Goal: Transaction & Acquisition: Download file/media

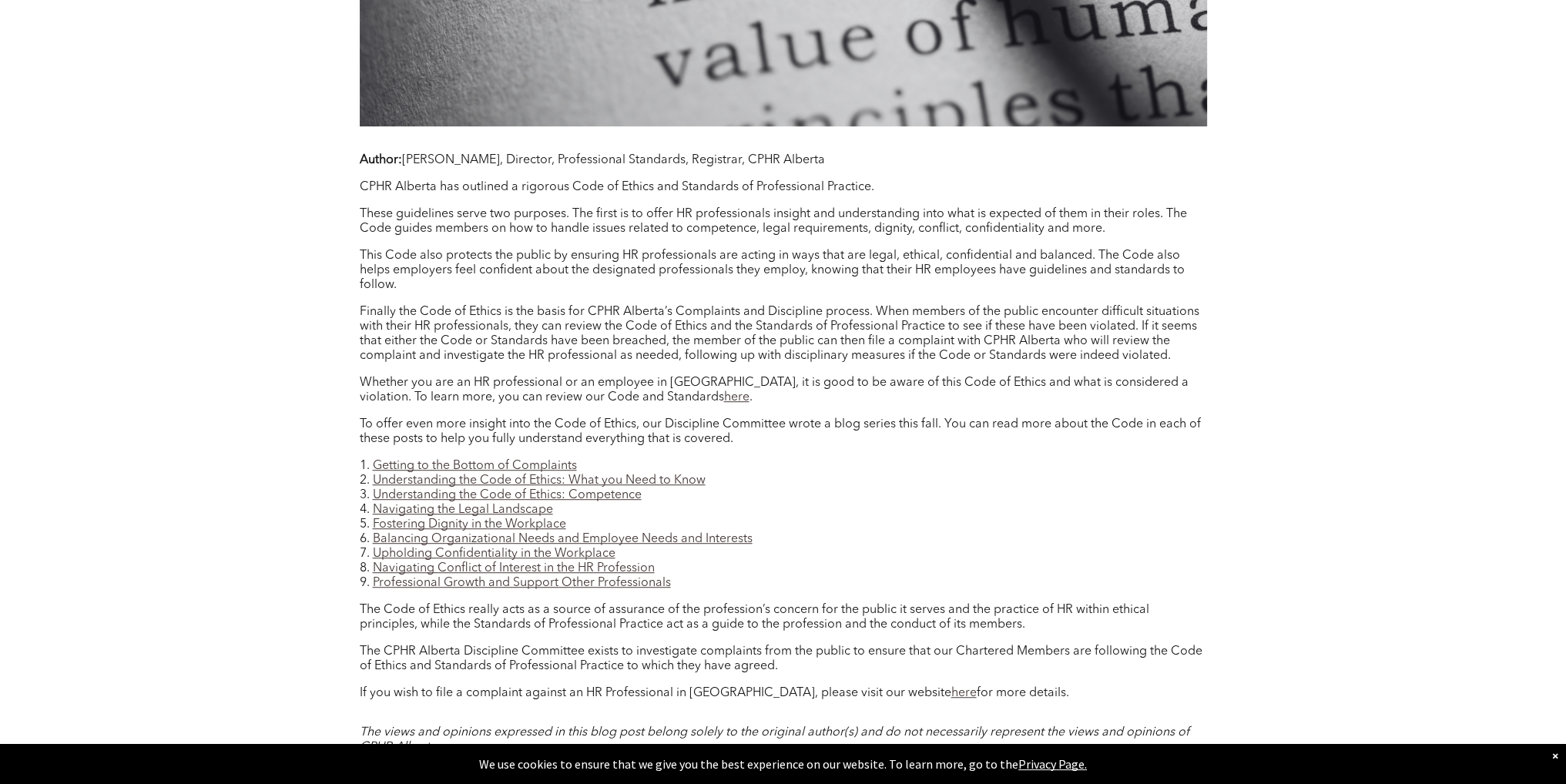
scroll to position [1231, 0]
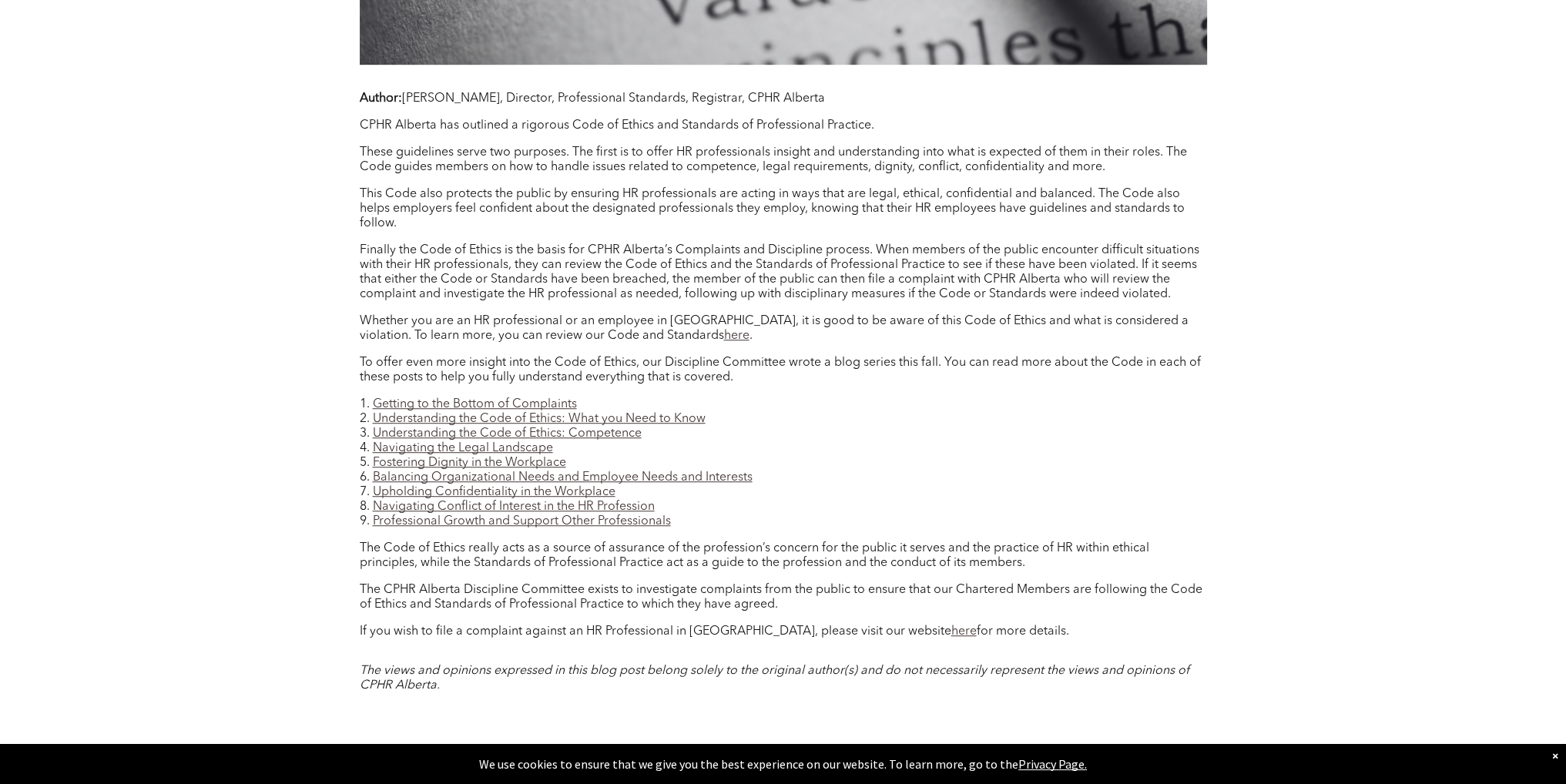
click at [725, 342] on link "here" at bounding box center [737, 336] width 25 height 12
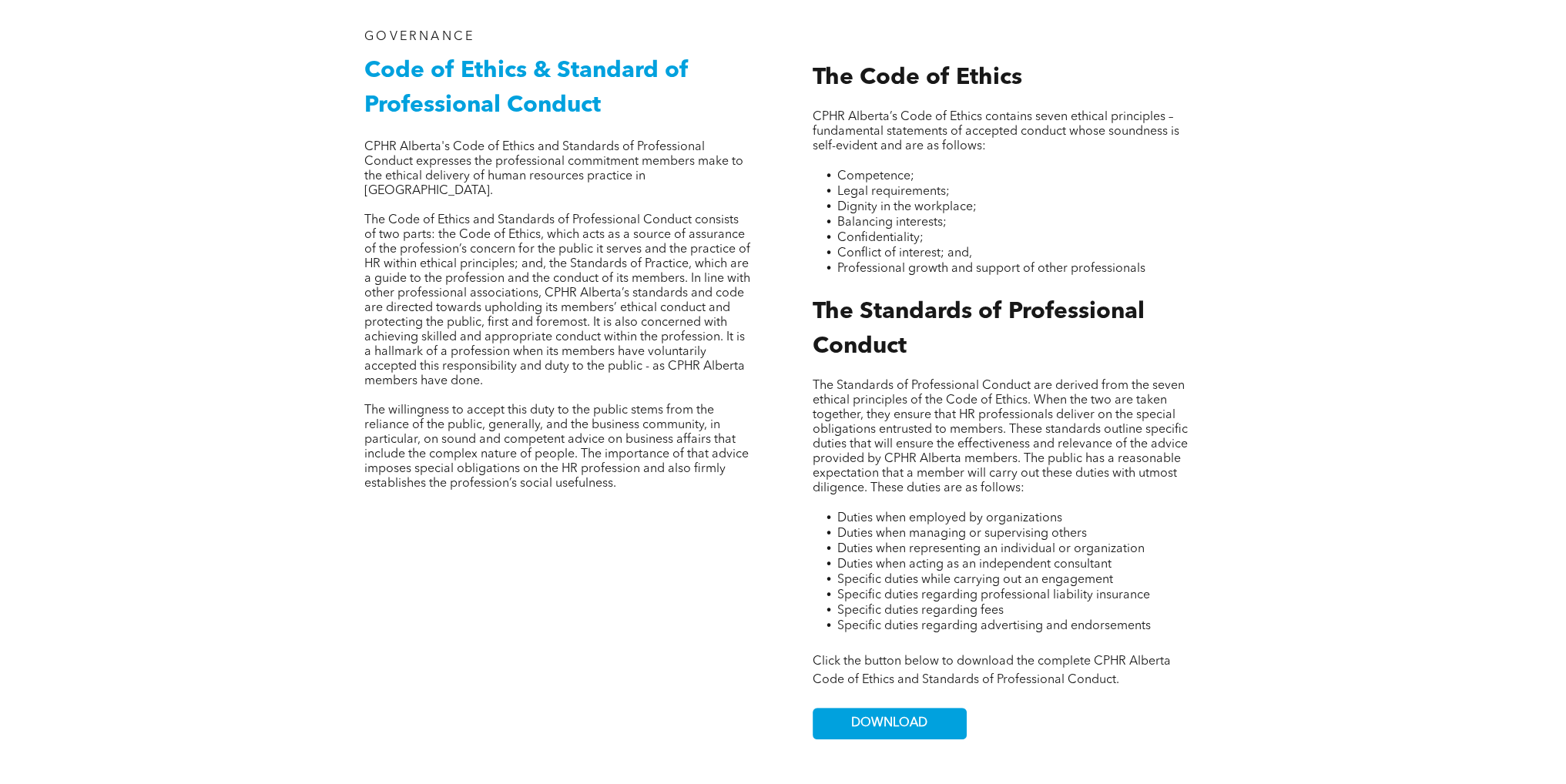
scroll to position [693, 0]
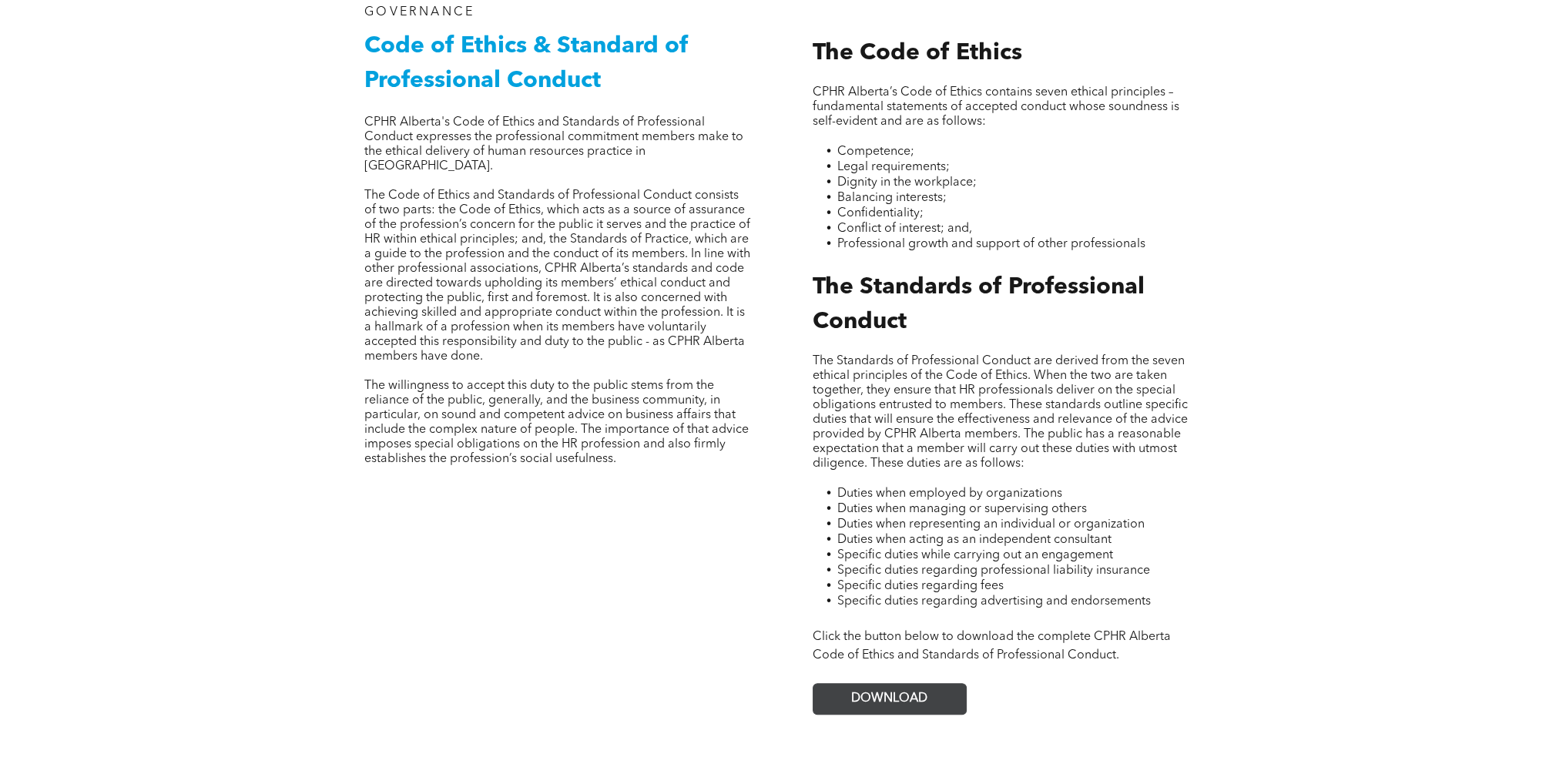
click at [915, 691] on span "DOWNLOAD" at bounding box center [889, 698] width 76 height 15
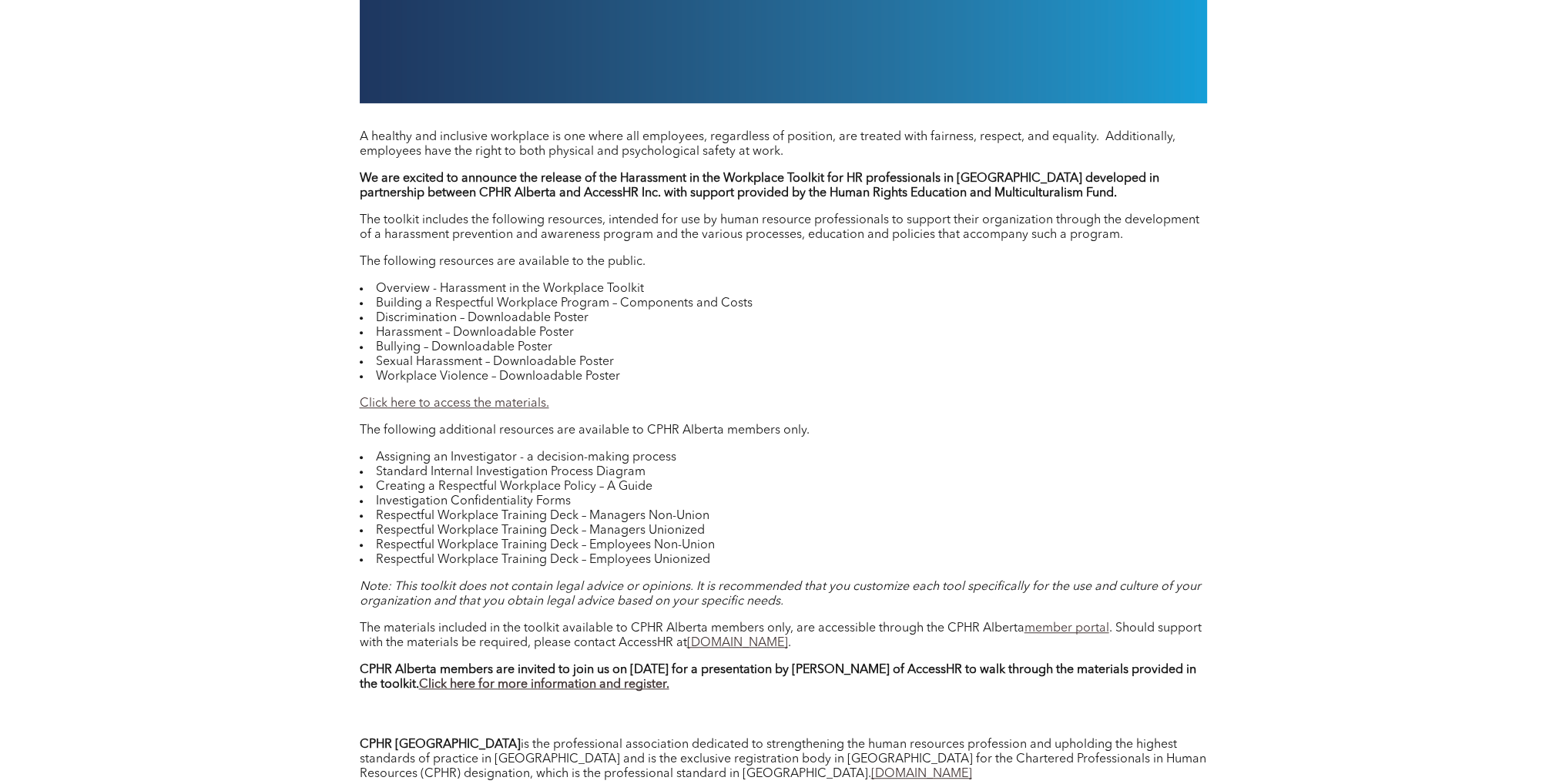
scroll to position [1462, 0]
